Goal: Task Accomplishment & Management: Manage account settings

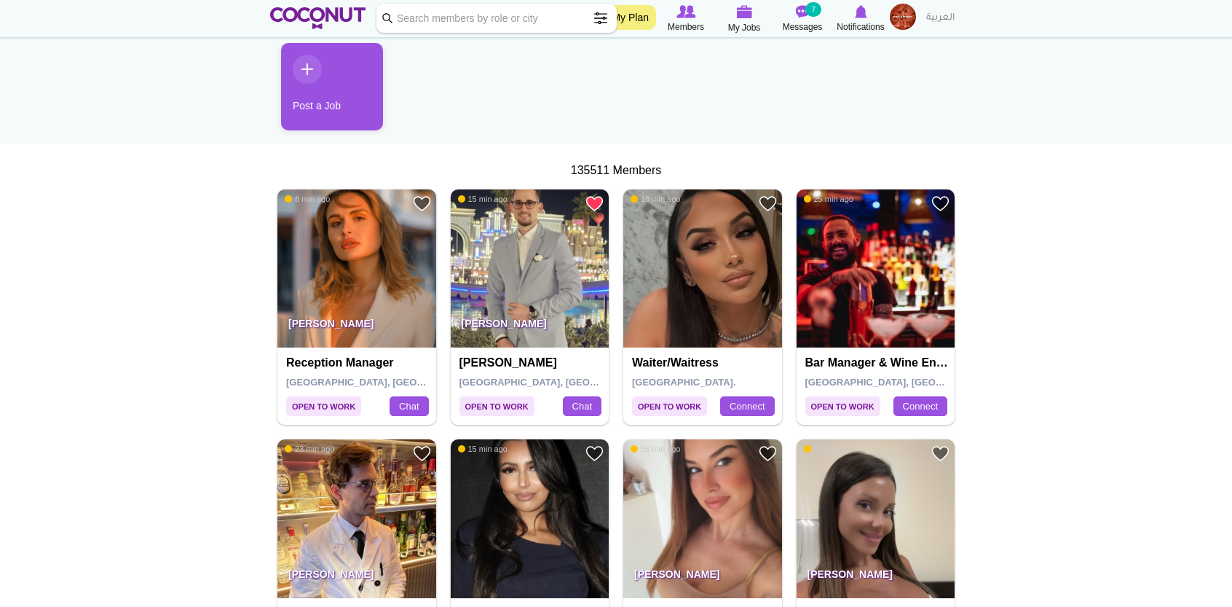
scroll to position [153, 0]
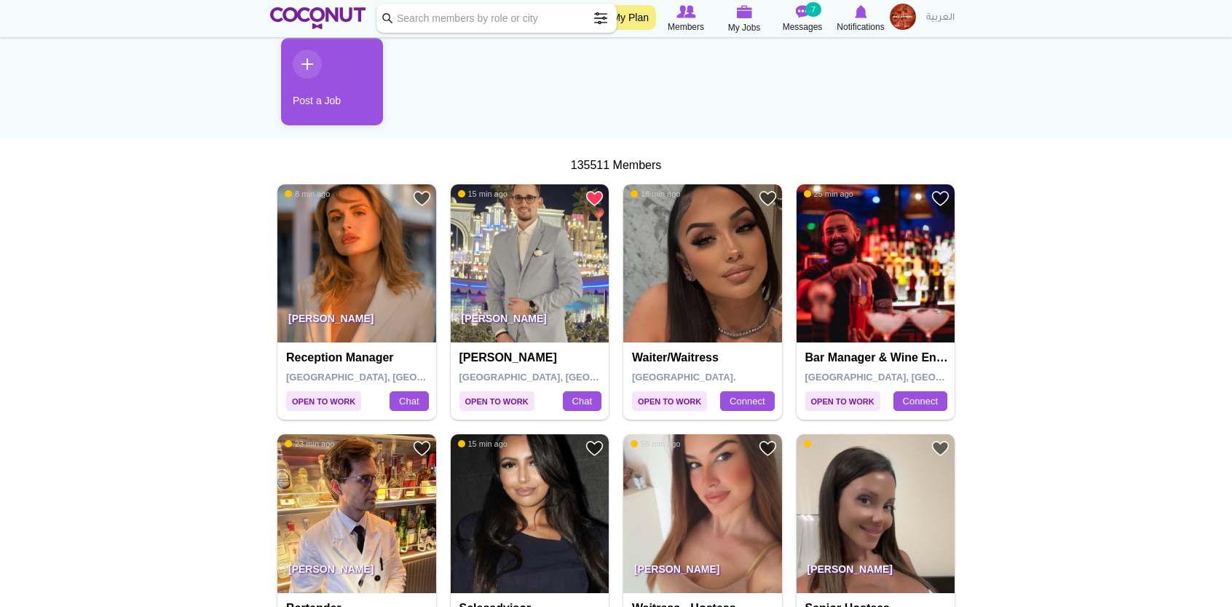
click at [741, 253] on img at bounding box center [702, 263] width 159 height 159
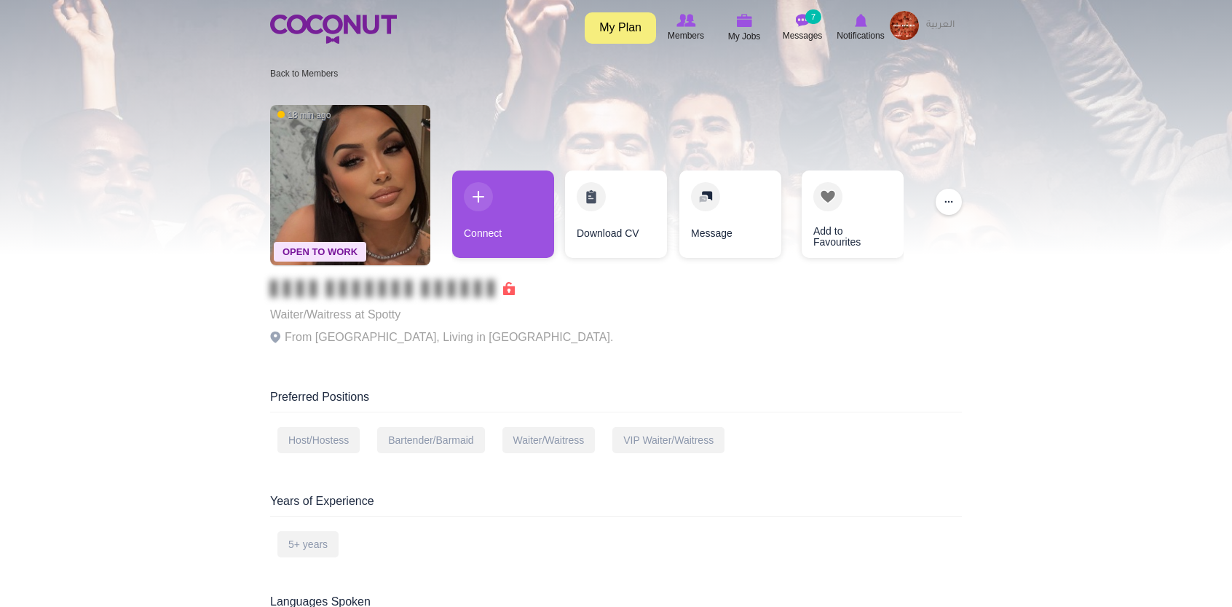
click at [900, 31] on img at bounding box center [904, 25] width 29 height 29
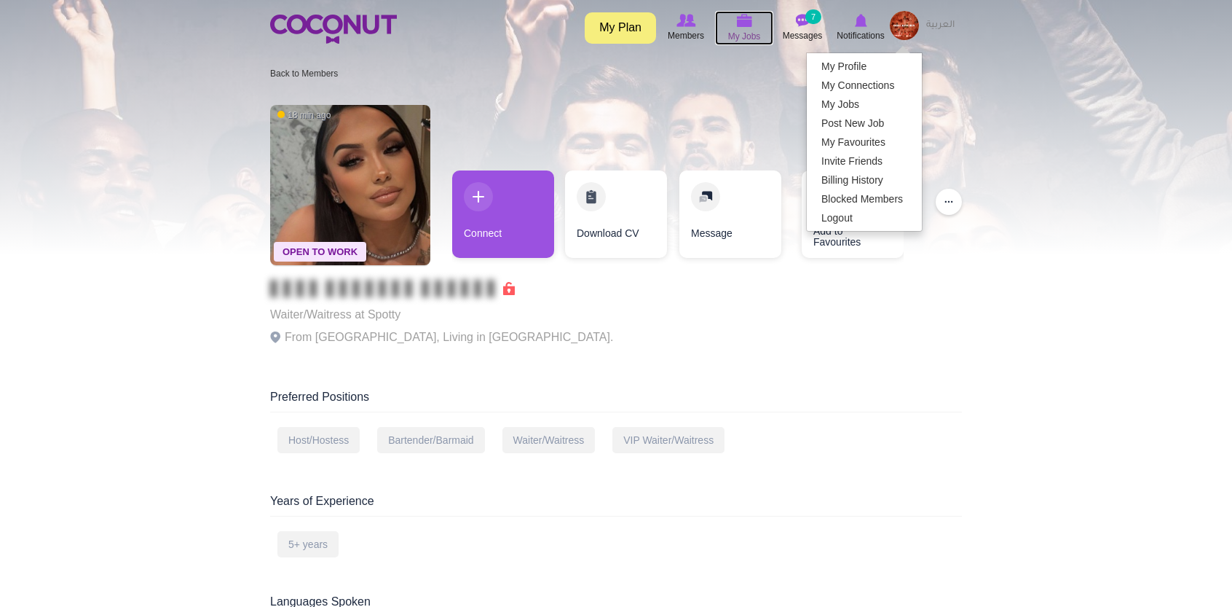
click at [733, 24] on icon at bounding box center [744, 20] width 55 height 17
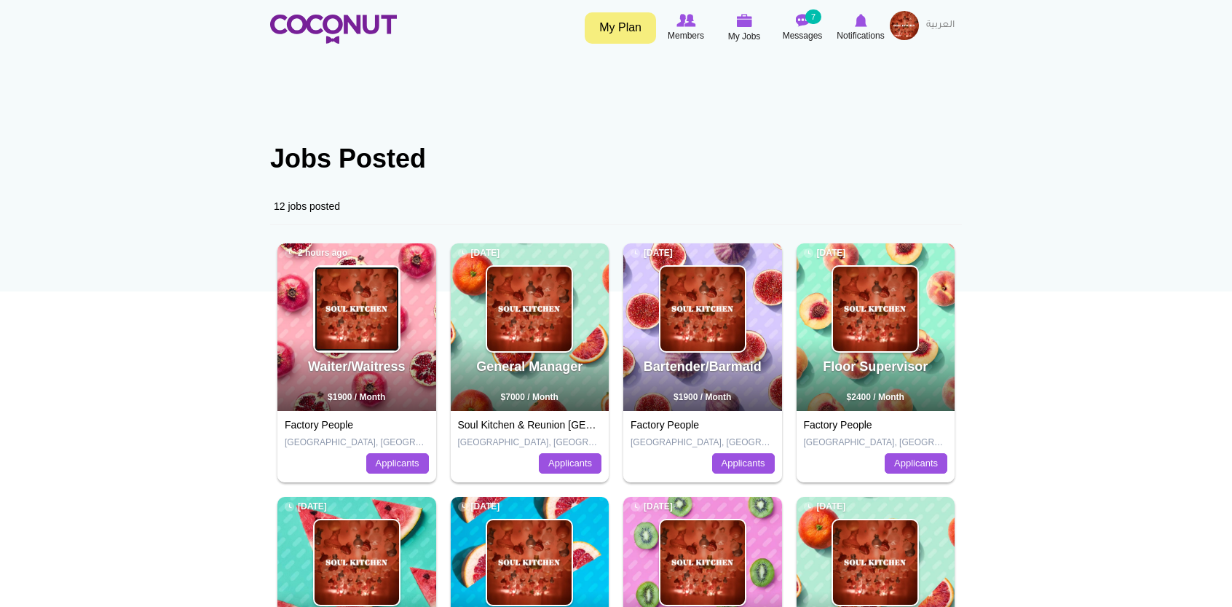
click at [370, 283] on img at bounding box center [357, 309] width 84 height 84
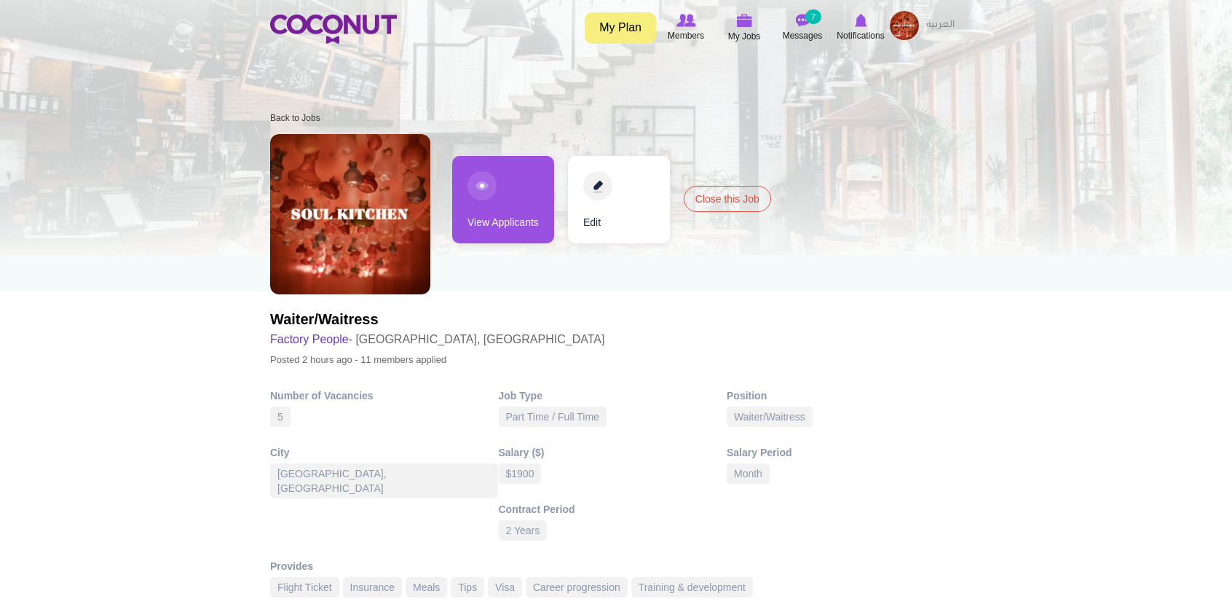
click at [502, 223] on link "View Applicants" at bounding box center [503, 199] width 102 height 87
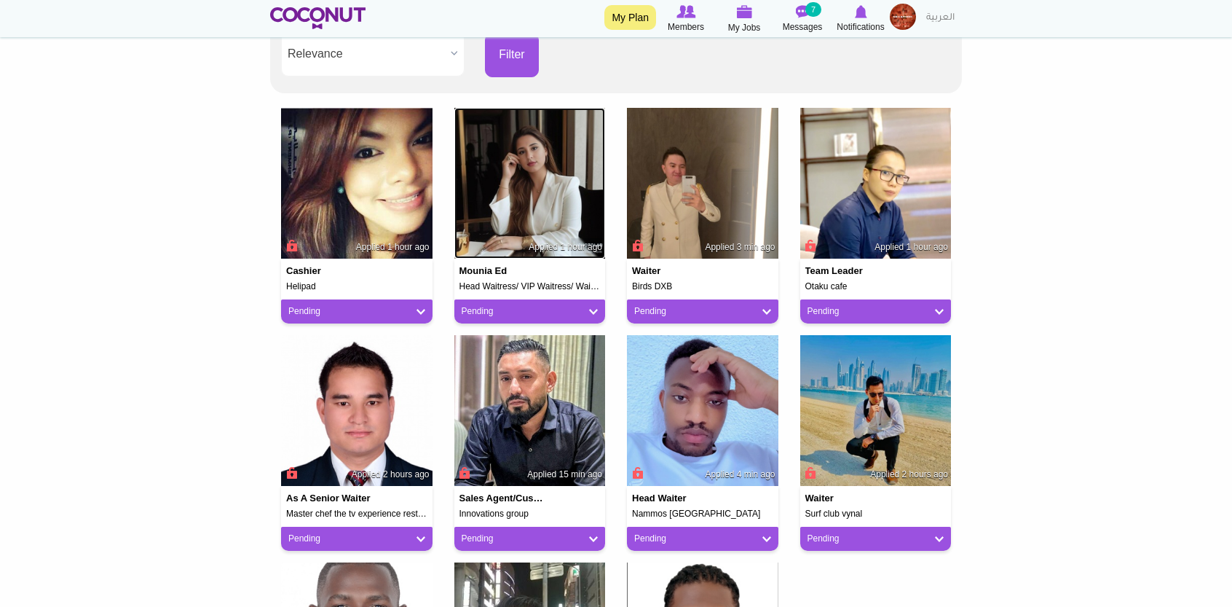
scroll to position [280, 0]
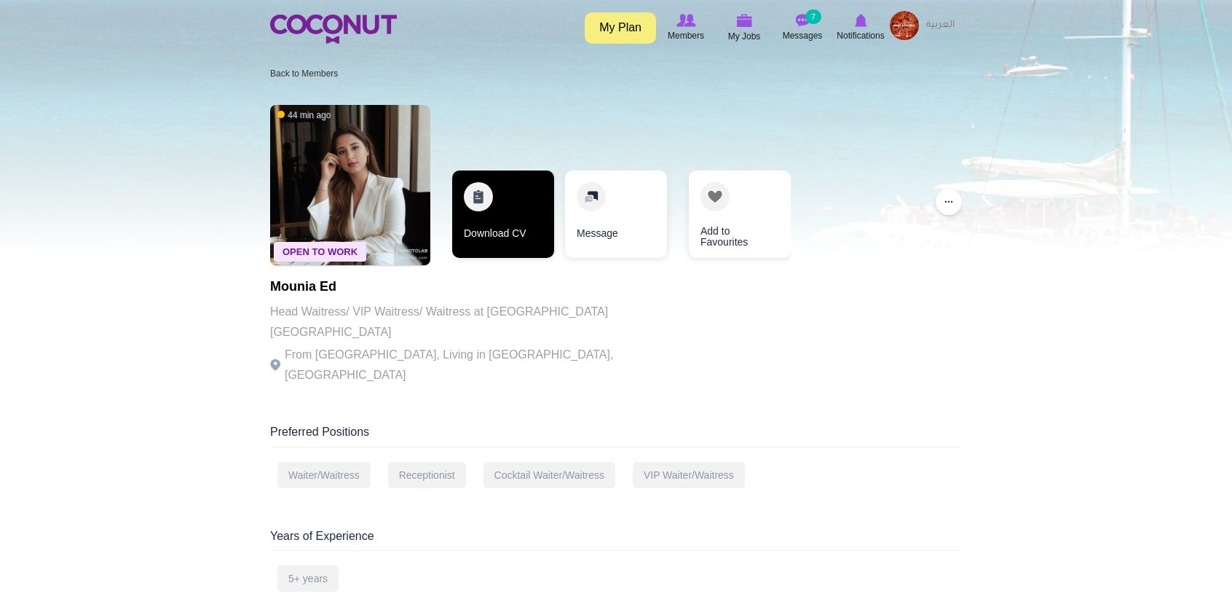
click at [497, 208] on link "Download CV" at bounding box center [503, 213] width 102 height 87
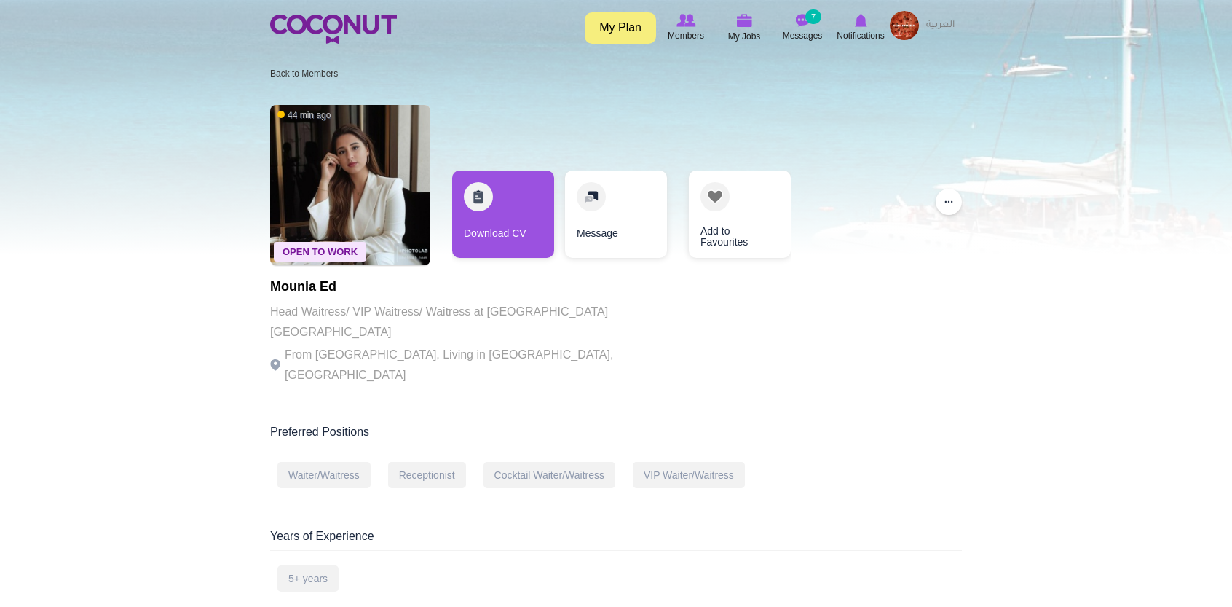
click at [902, 37] on img at bounding box center [904, 25] width 29 height 29
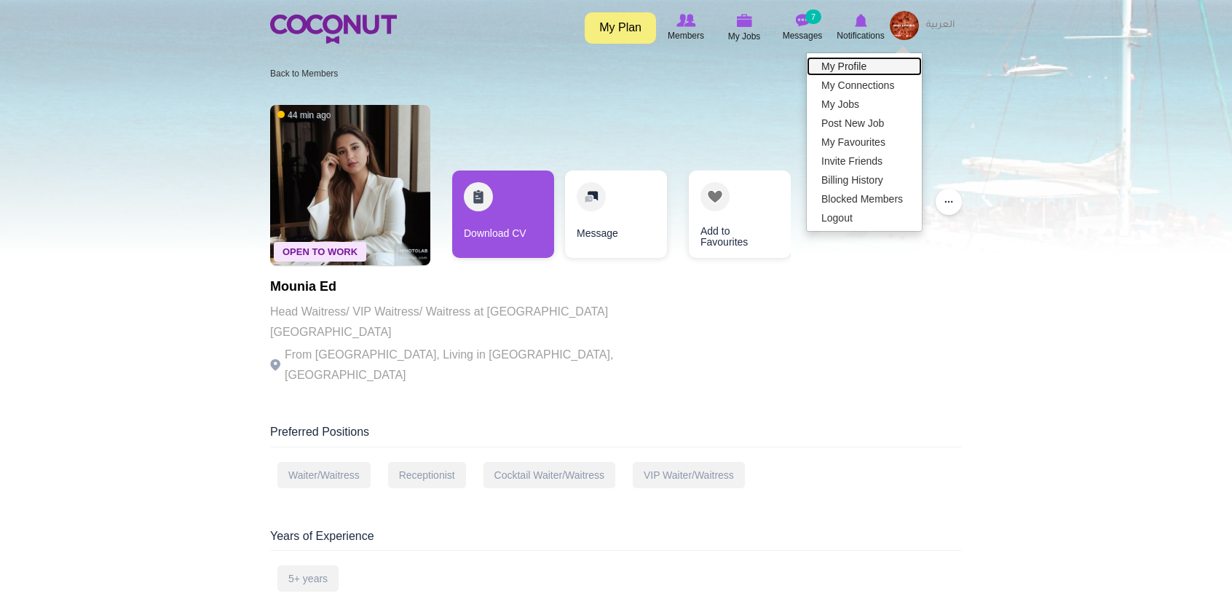
click at [888, 66] on link "My Profile" at bounding box center [864, 66] width 115 height 19
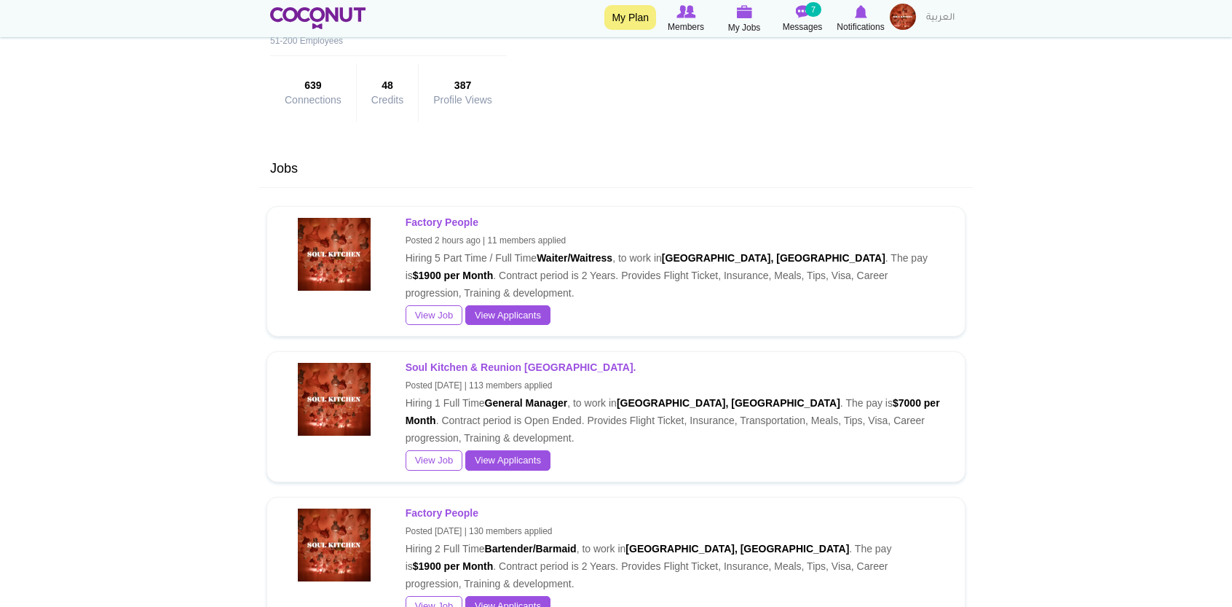
scroll to position [300, 0]
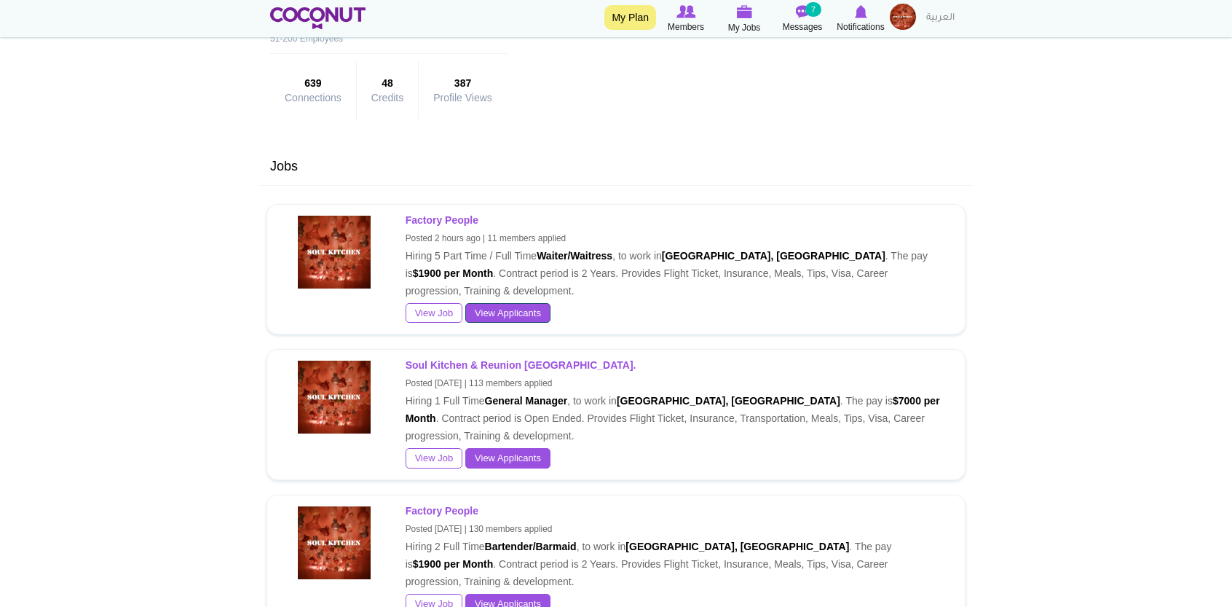
click at [536, 317] on link "View Applicants" at bounding box center [507, 313] width 85 height 20
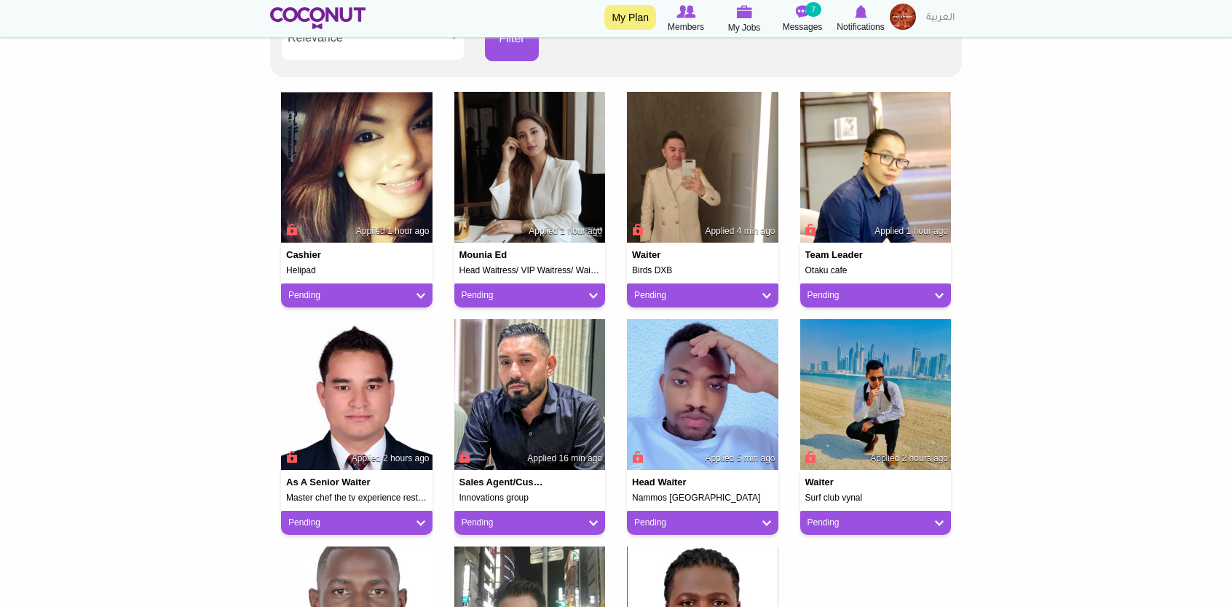
scroll to position [291, 0]
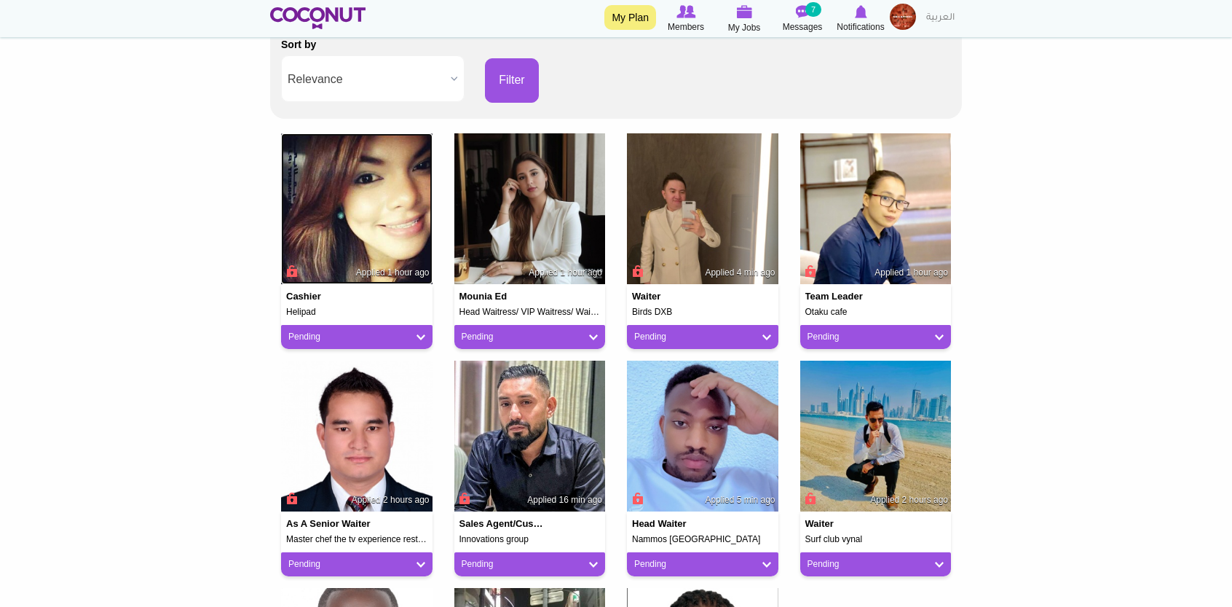
click at [310, 197] on img at bounding box center [356, 208] width 151 height 151
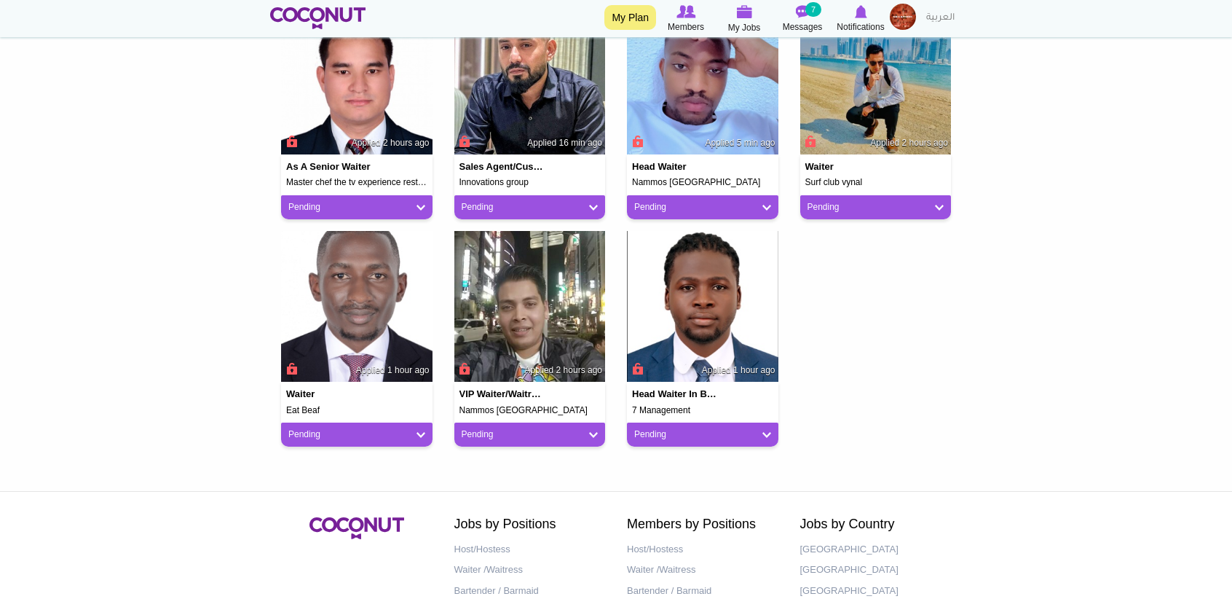
scroll to position [647, 0]
